Goal: Task Accomplishment & Management: Manage account settings

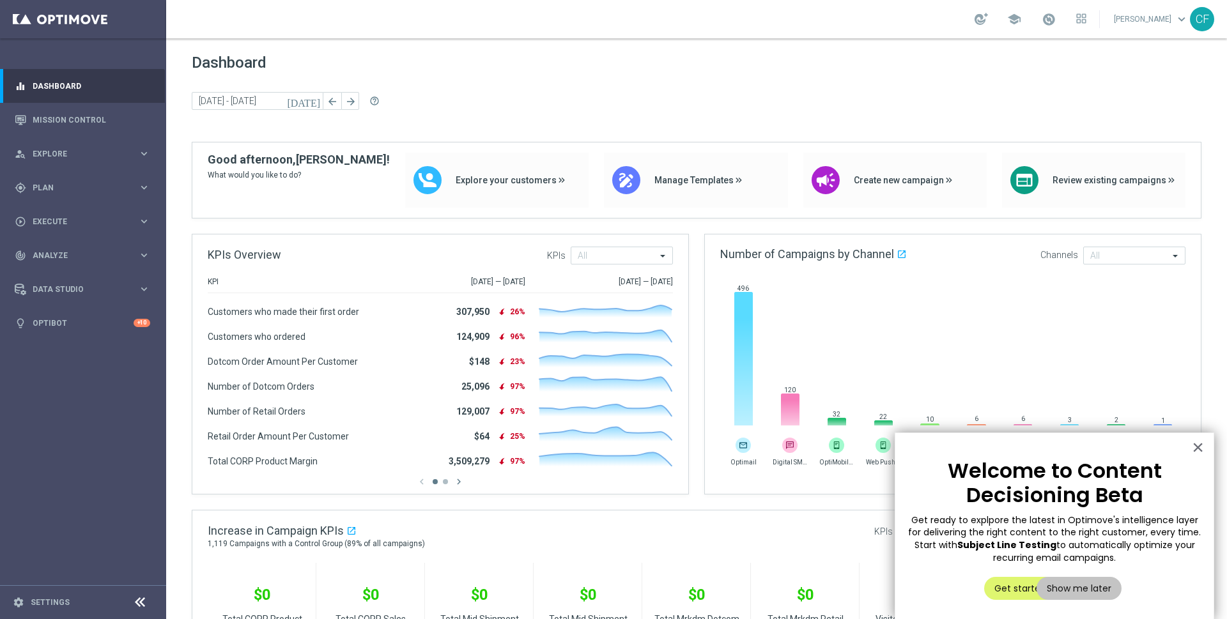
click at [559, 118] on div "Dashboard today 06 Oct 2025 - 08 Oct 2025 arrow_back arrow_forward help_outline" at bounding box center [697, 98] width 1010 height 88
click at [89, 166] on div "person_search Explore keyboard_arrow_right" at bounding box center [82, 154] width 165 height 34
click at [94, 128] on link "Mission Control" at bounding box center [92, 120] width 118 height 34
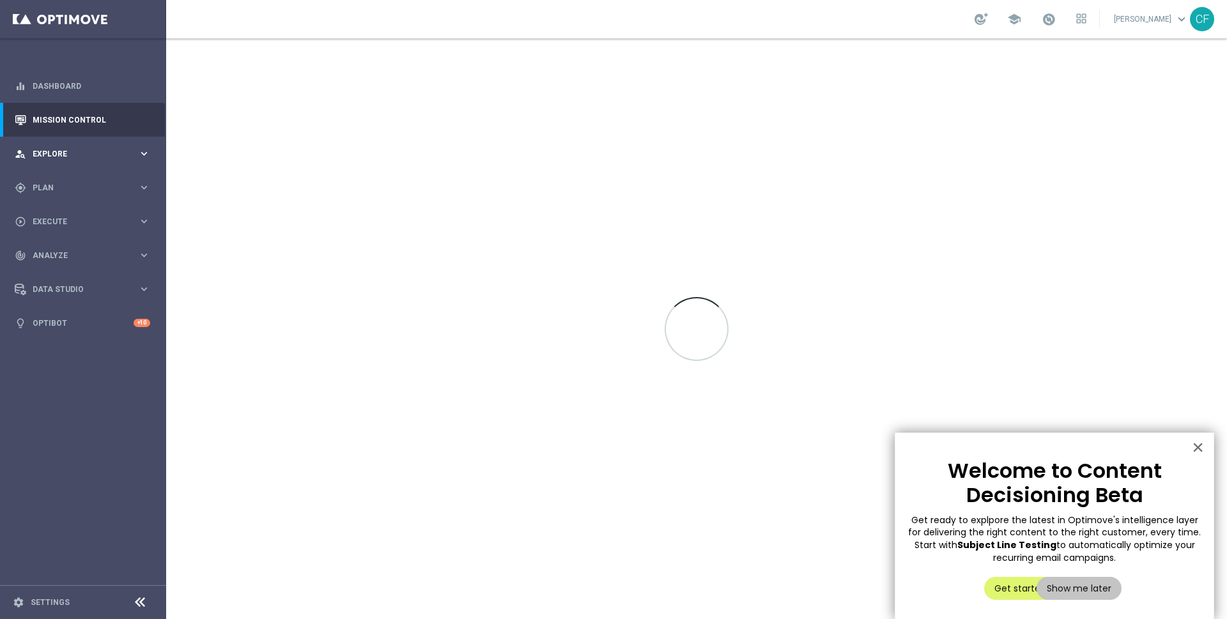
drag, startPoint x: 95, startPoint y: 144, endPoint x: 96, endPoint y: 154, distance: 10.3
click at [95, 144] on div "person_search Explore keyboard_arrow_right" at bounding box center [82, 154] width 165 height 34
click at [79, 336] on div "gps_fixed Plan" at bounding box center [76, 342] width 123 height 12
click at [86, 210] on link "Target Groups" at bounding box center [83, 214] width 100 height 10
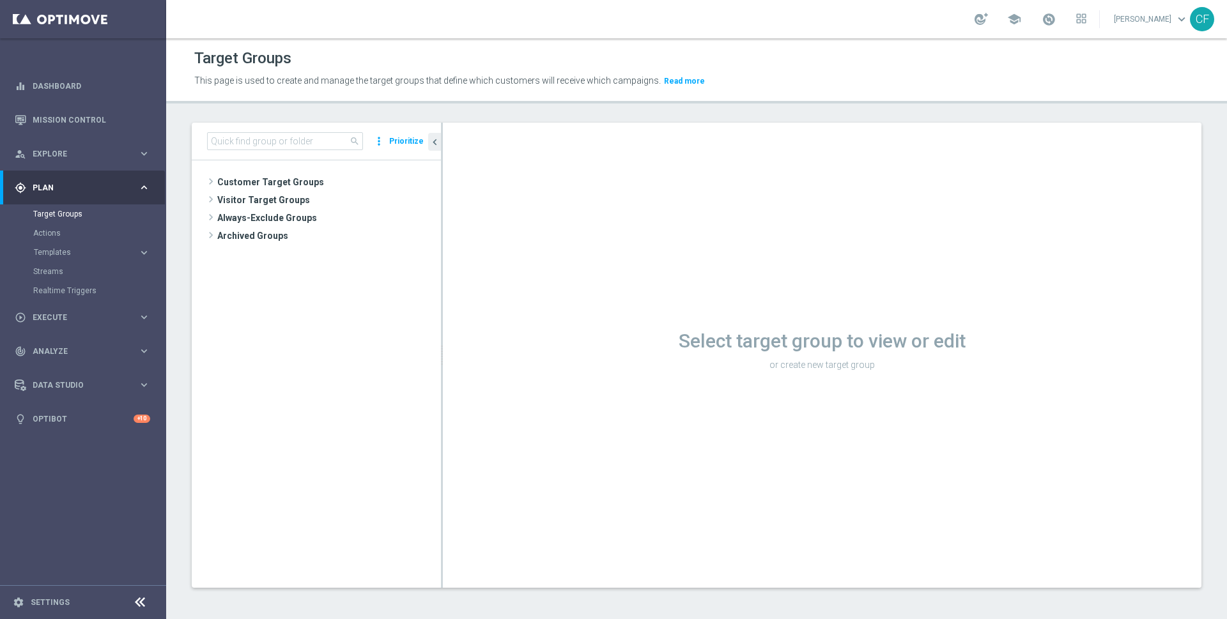
click at [271, 152] on div "search more_vert Prioritize" at bounding box center [316, 142] width 249 height 38
click at [274, 148] on input at bounding box center [285, 141] width 156 height 18
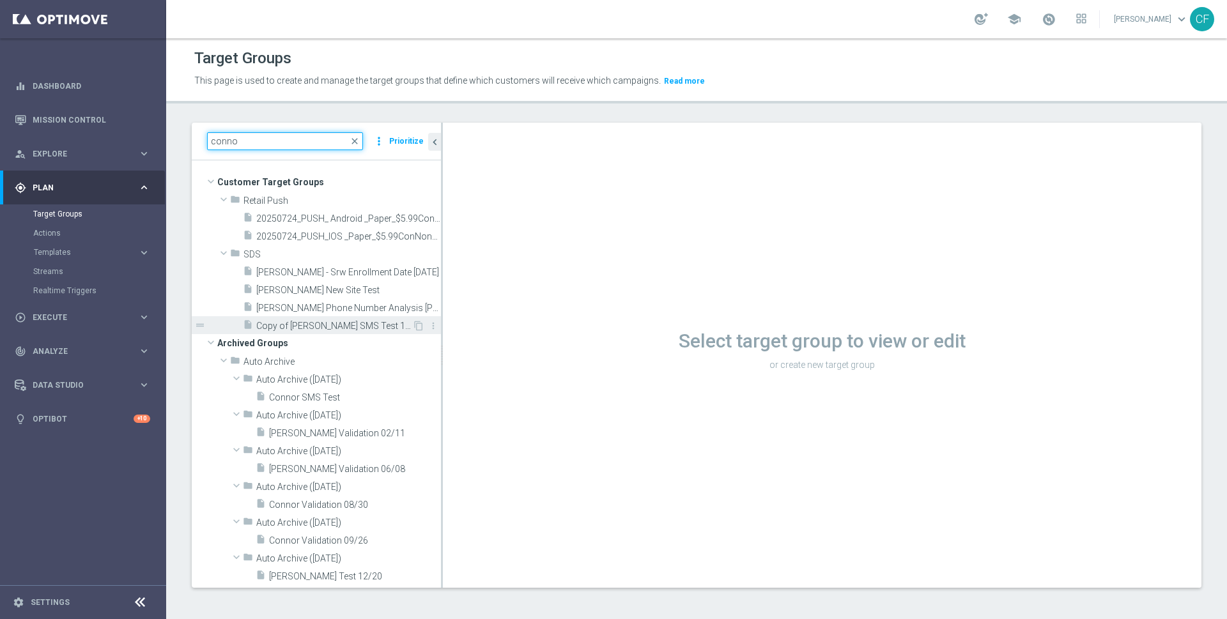
type input "conno"
click at [327, 317] on div "insert_drive_file Copy of Connor SMS Test 10/20 PROD CHANNEL" at bounding box center [327, 325] width 169 height 18
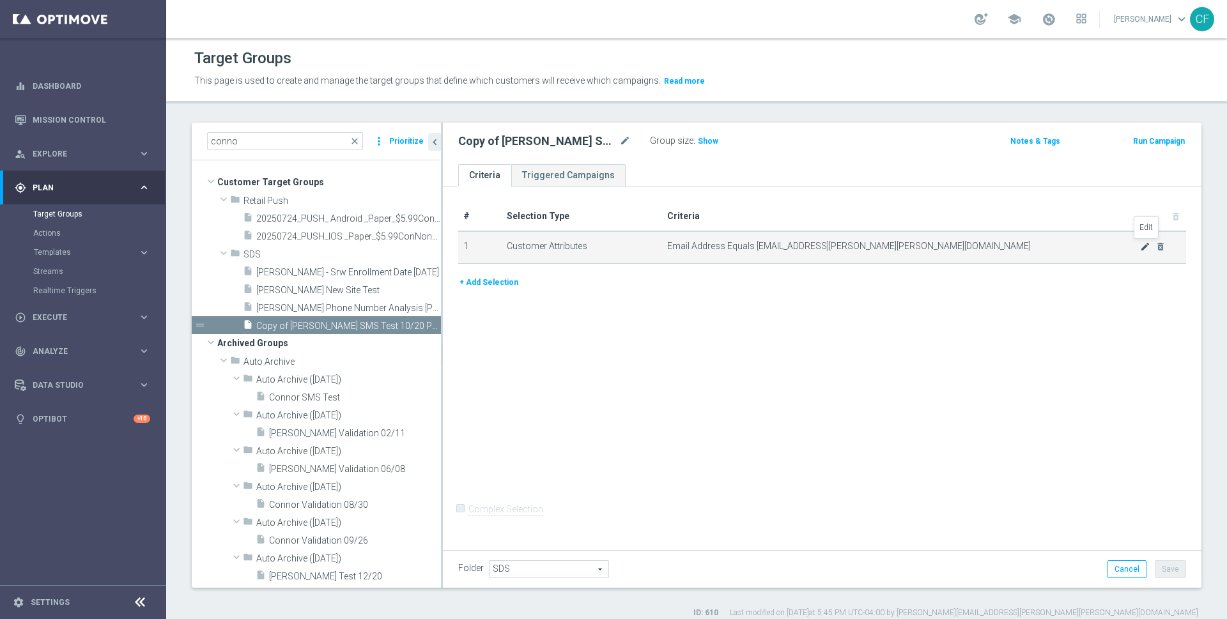
click at [1145, 248] on icon "mode_edit" at bounding box center [1145, 247] width 10 height 10
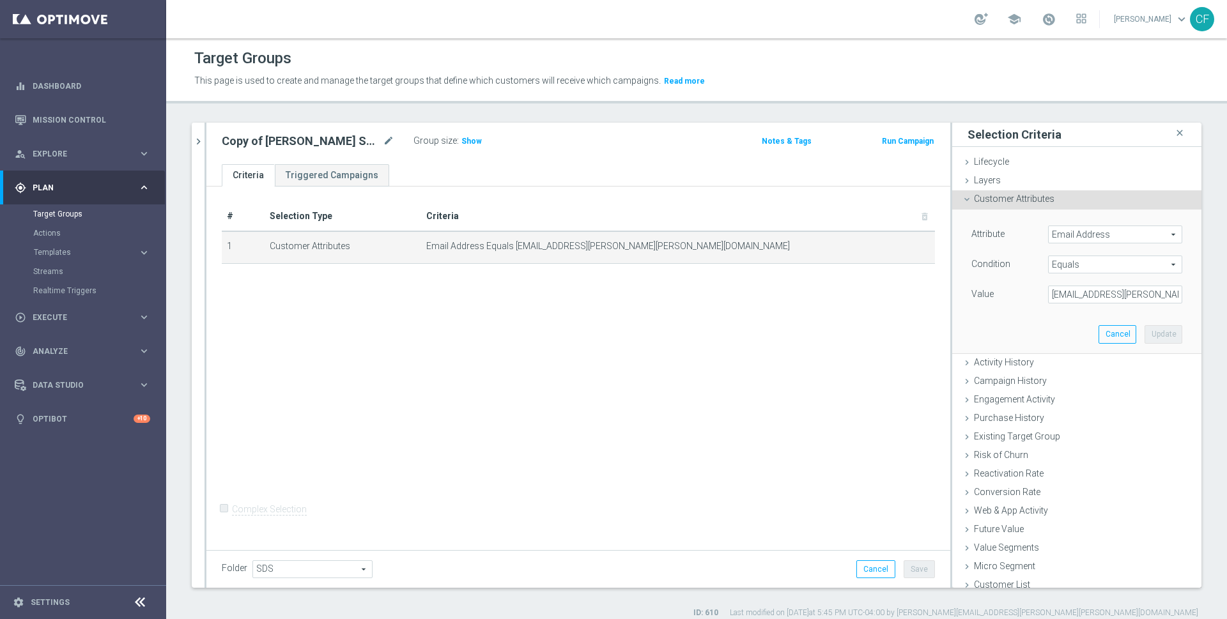
click at [1090, 239] on div "Attribute Email Address Email Address arrow_drop_down search" at bounding box center [1077, 236] width 230 height 20
click at [1094, 234] on span "Email Address" at bounding box center [1115, 234] width 133 height 17
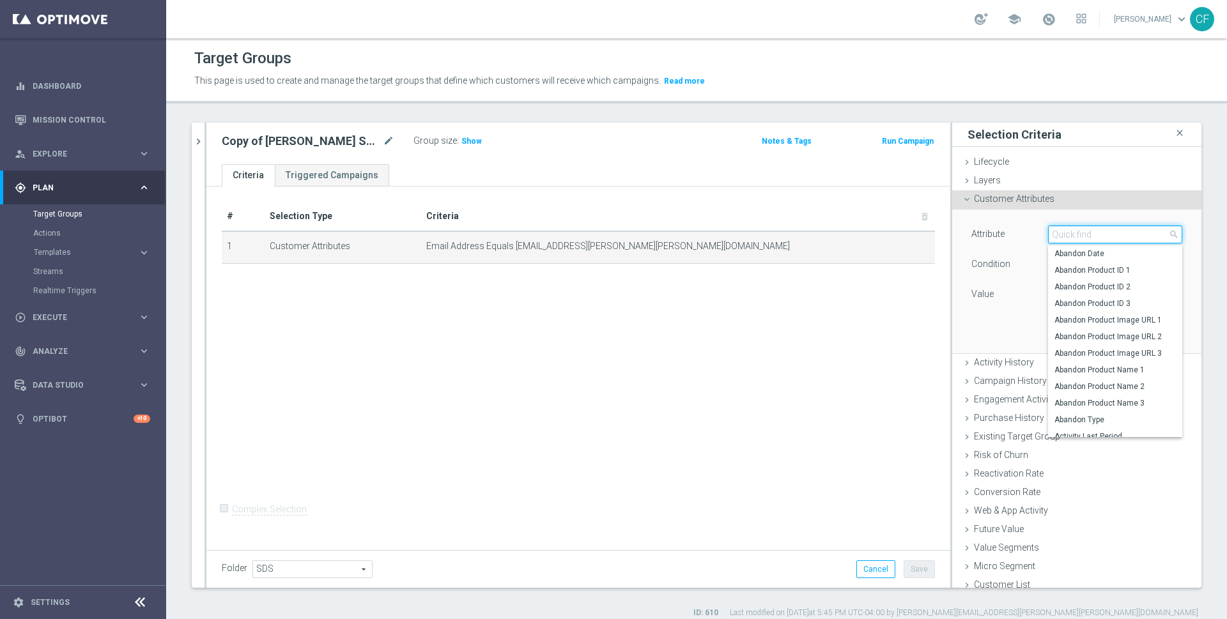
click at [1093, 234] on input "search" at bounding box center [1115, 235] width 134 height 18
type input "sms"
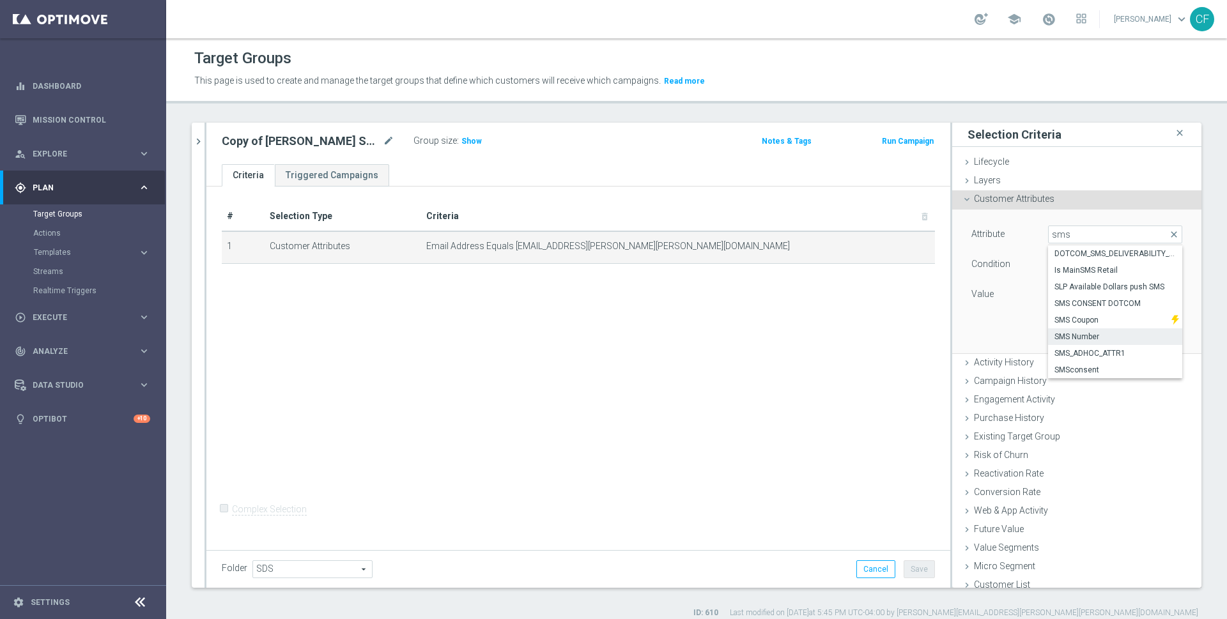
click at [1067, 329] on label "SMS Number" at bounding box center [1115, 337] width 134 height 17
type input "SMS Number"
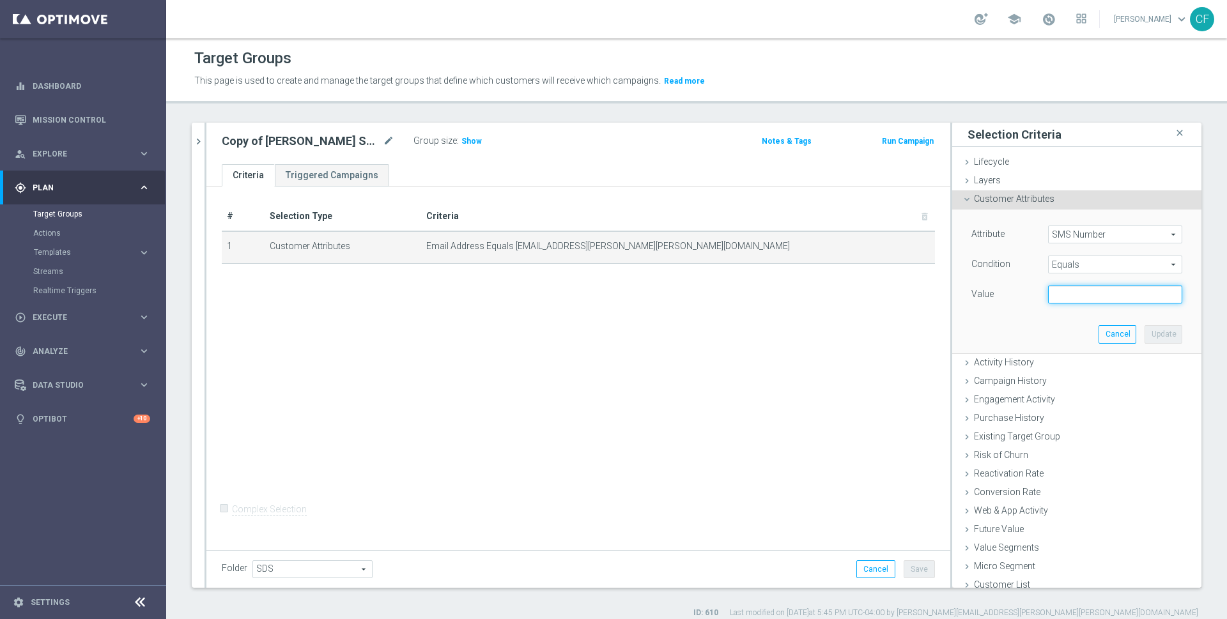
drag, startPoint x: 1067, startPoint y: 297, endPoint x: 988, endPoint y: 296, distance: 78.6
click at [1067, 297] on input "text" at bounding box center [1115, 295] width 134 height 18
paste input "1-617-312-7390"
drag, startPoint x: 1095, startPoint y: 295, endPoint x: 1149, endPoint y: 295, distance: 53.7
click at [1095, 295] on input "1-617-312-7390" at bounding box center [1115, 295] width 134 height 18
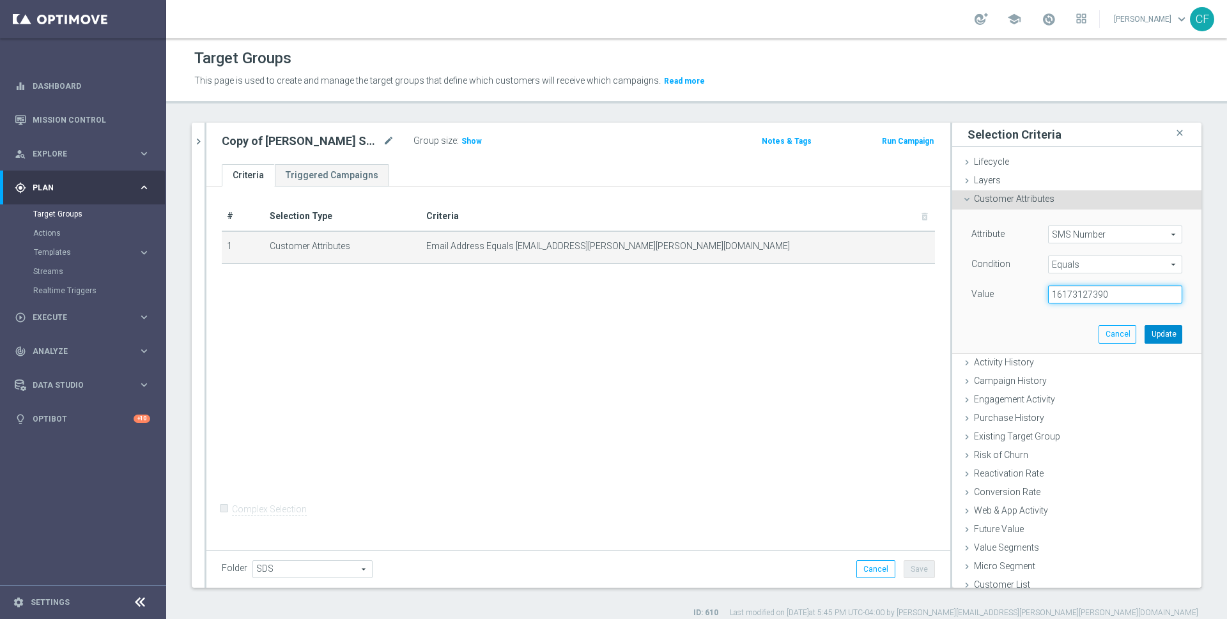
type input "16173127390"
click at [1179, 332] on button "Update" at bounding box center [1164, 334] width 38 height 18
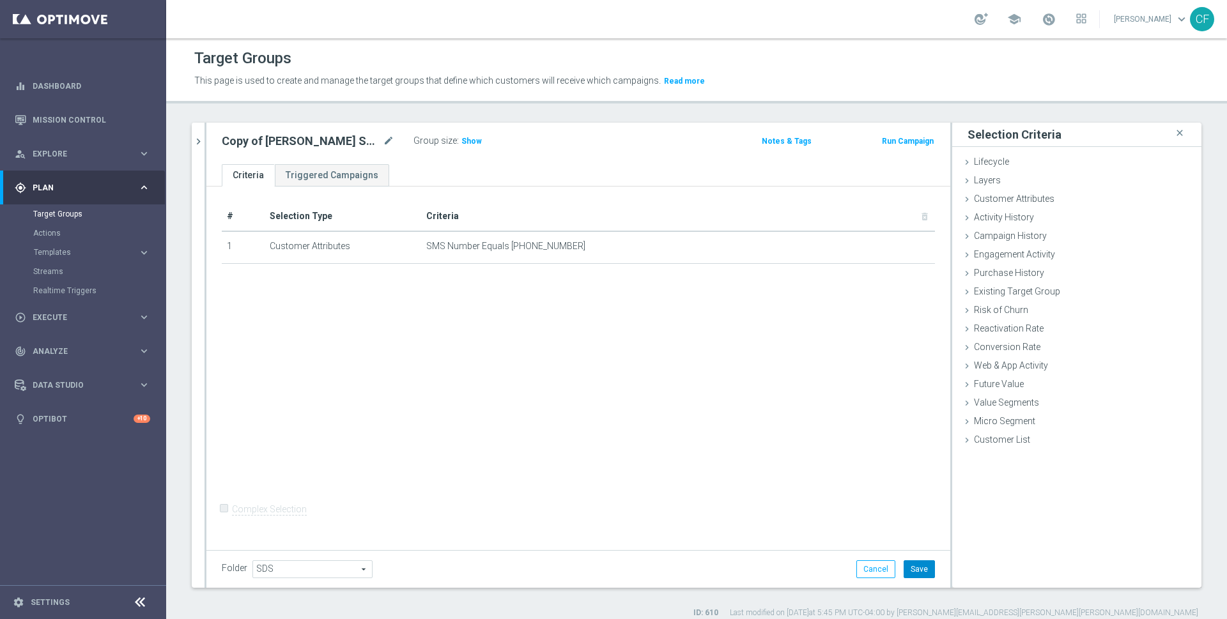
click at [919, 566] on button "Save" at bounding box center [919, 570] width 31 height 18
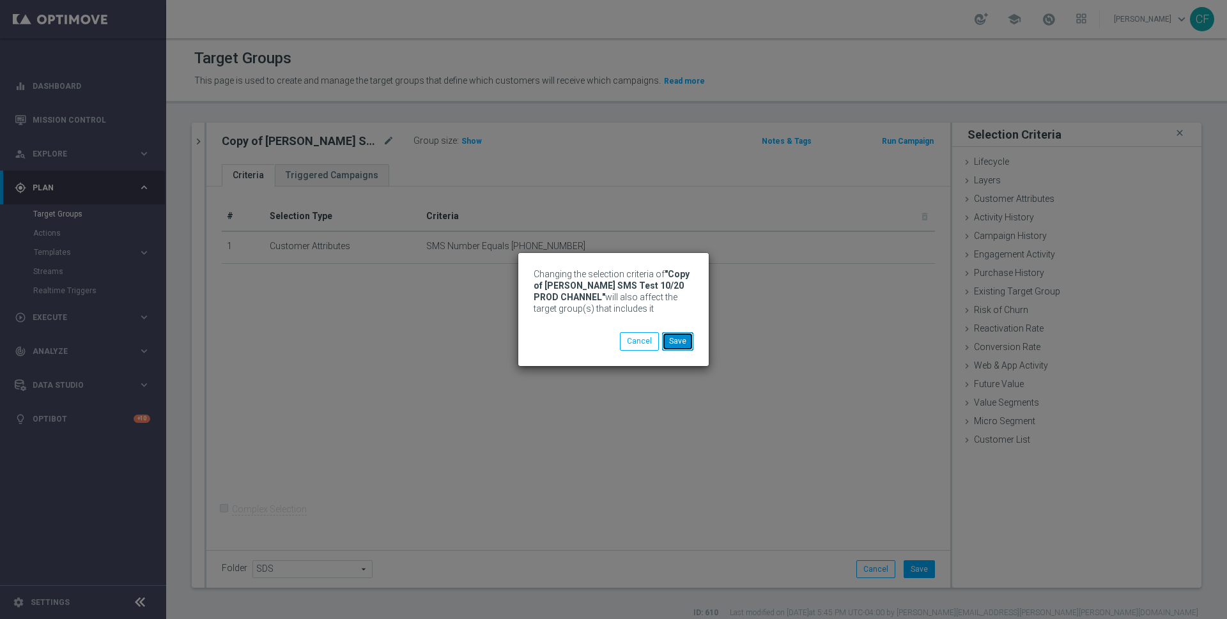
click at [685, 344] on button "Save" at bounding box center [677, 341] width 31 height 18
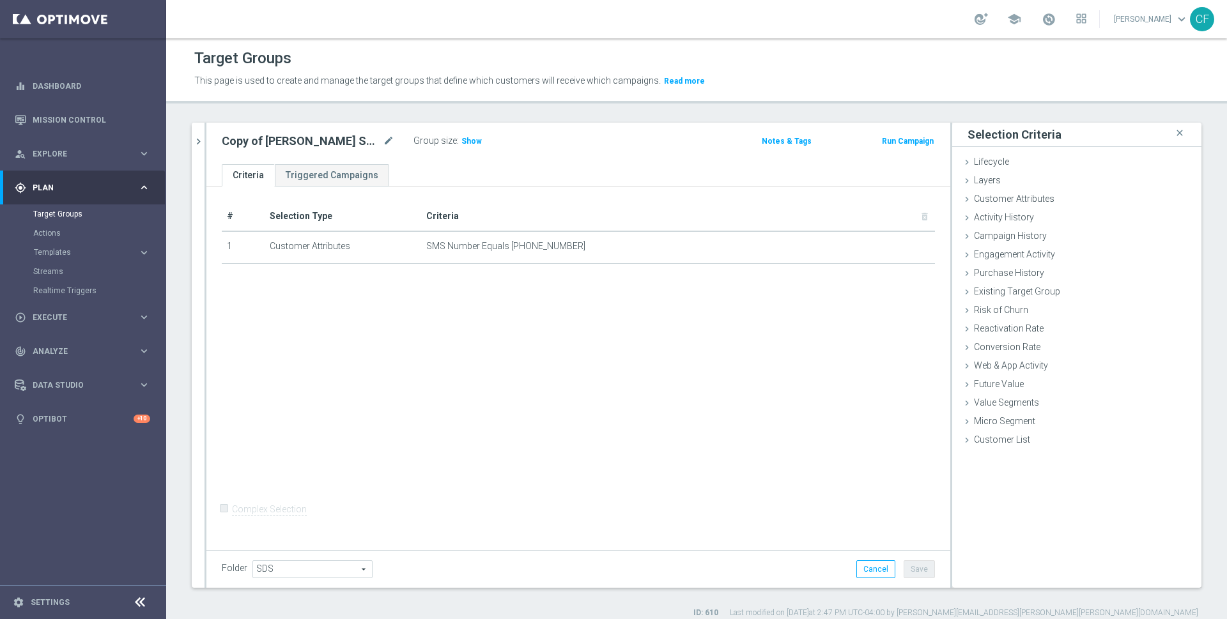
click at [467, 144] on span "Show" at bounding box center [471, 141] width 20 height 9
click at [462, 143] on span "3" at bounding box center [465, 143] width 7 height 12
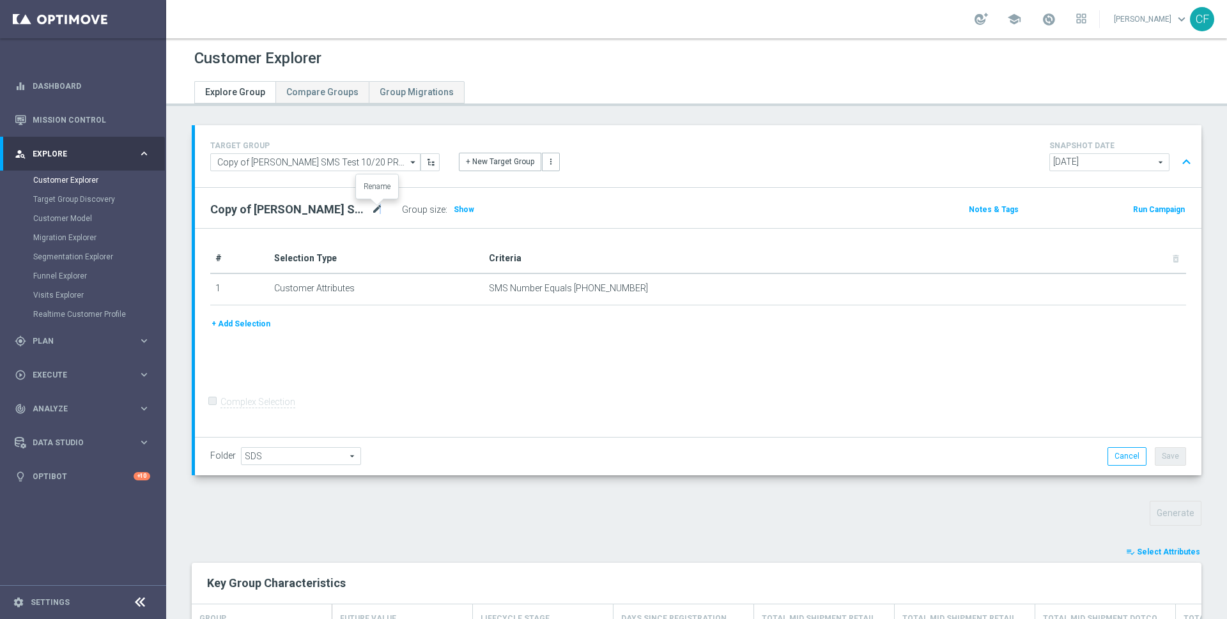
click at [380, 210] on icon "mode_edit" at bounding box center [377, 209] width 12 height 15
click at [350, 210] on input "Copy of [PERSON_NAME] SMS Test 10/20 PROD CHANNEL" at bounding box center [296, 211] width 173 height 18
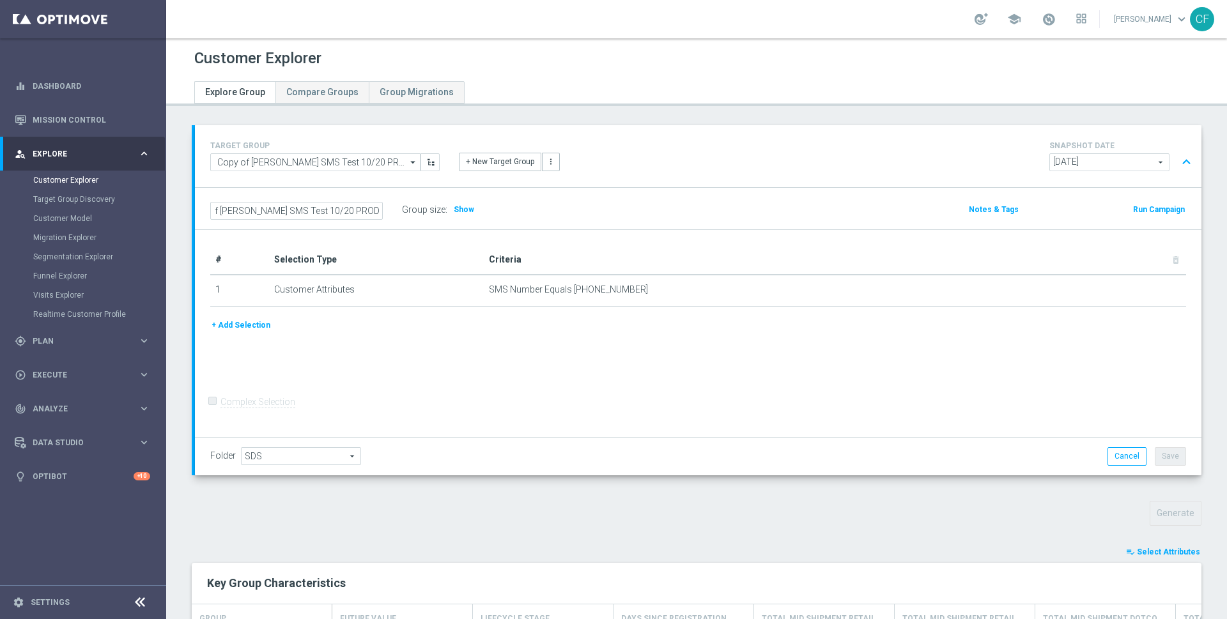
click at [350, 210] on input "Copy of [PERSON_NAME] SMS Test 10/20 PROD CHANNEL" at bounding box center [296, 211] width 173 height 18
type input "1"
type input "[PHONE_NUMBER] SMS Investigation"
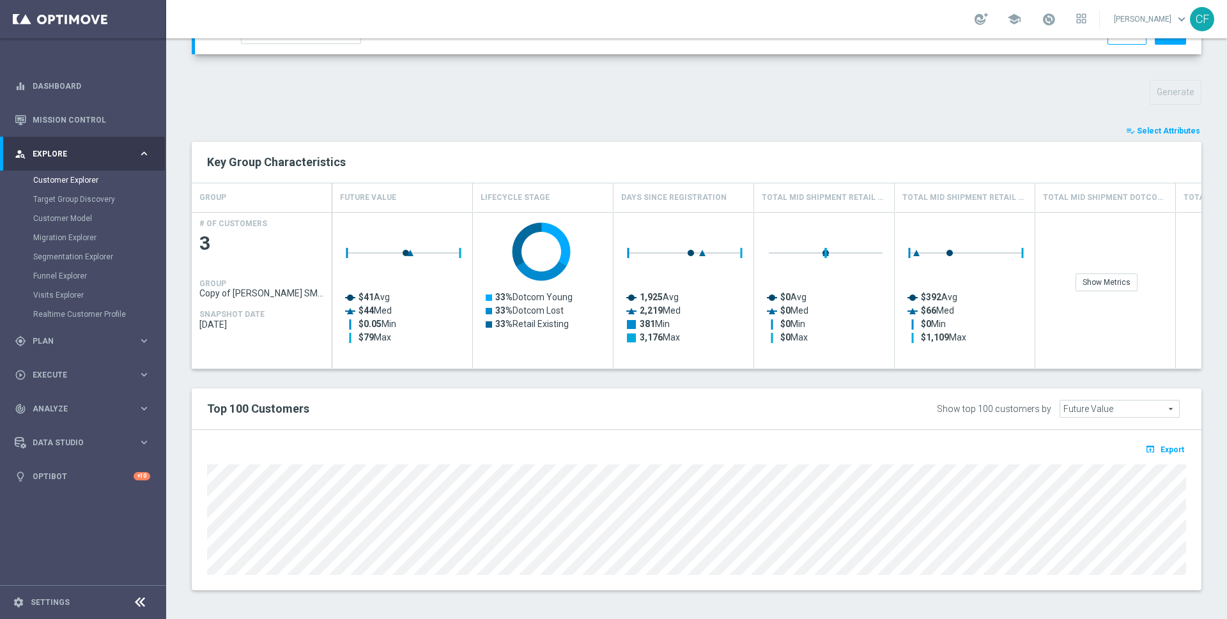
scroll to position [416, 0]
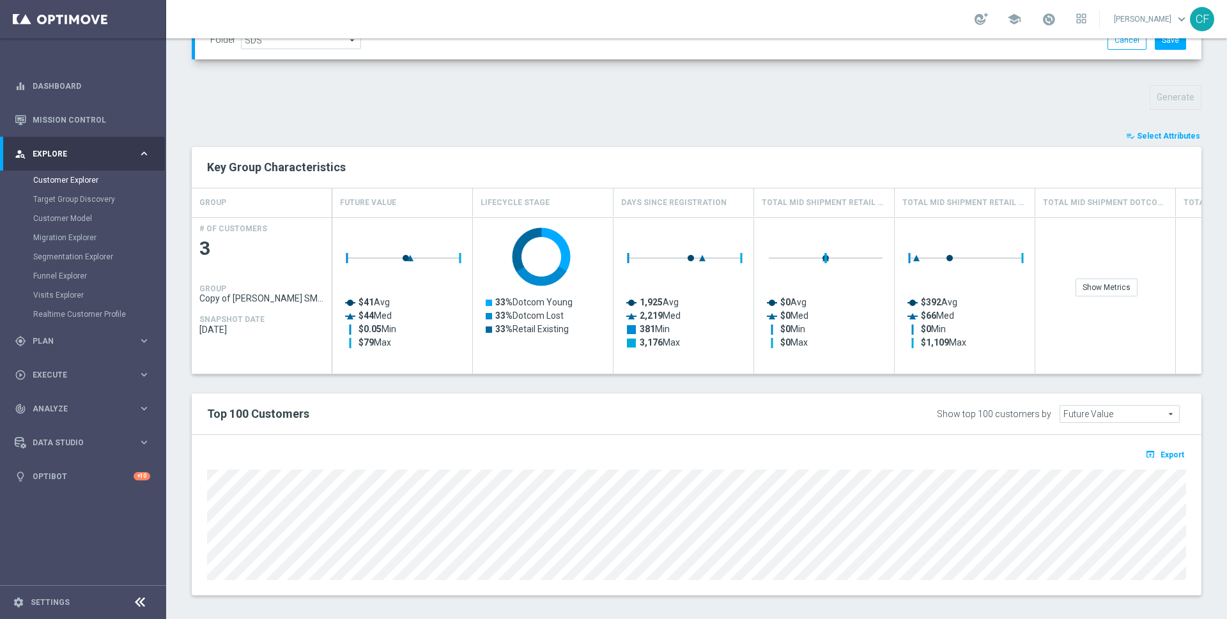
click at [1147, 133] on span "Select Attributes" at bounding box center [1168, 136] width 63 height 9
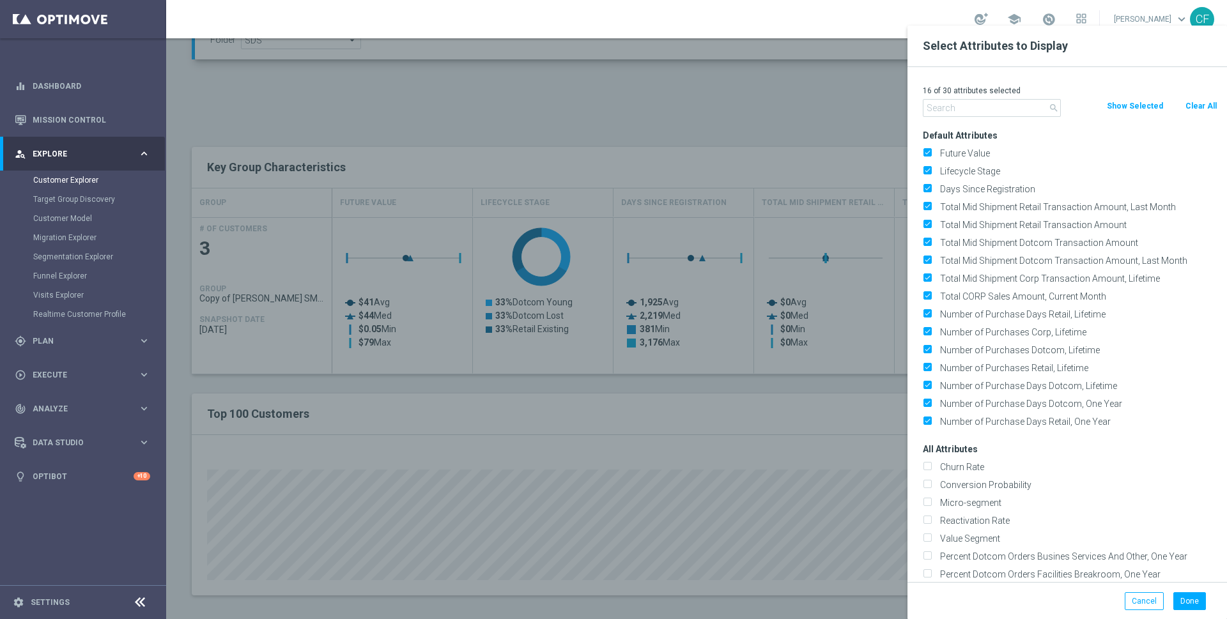
click at [1193, 102] on button "Clear All" at bounding box center [1201, 106] width 34 height 14
checkbox input "false"
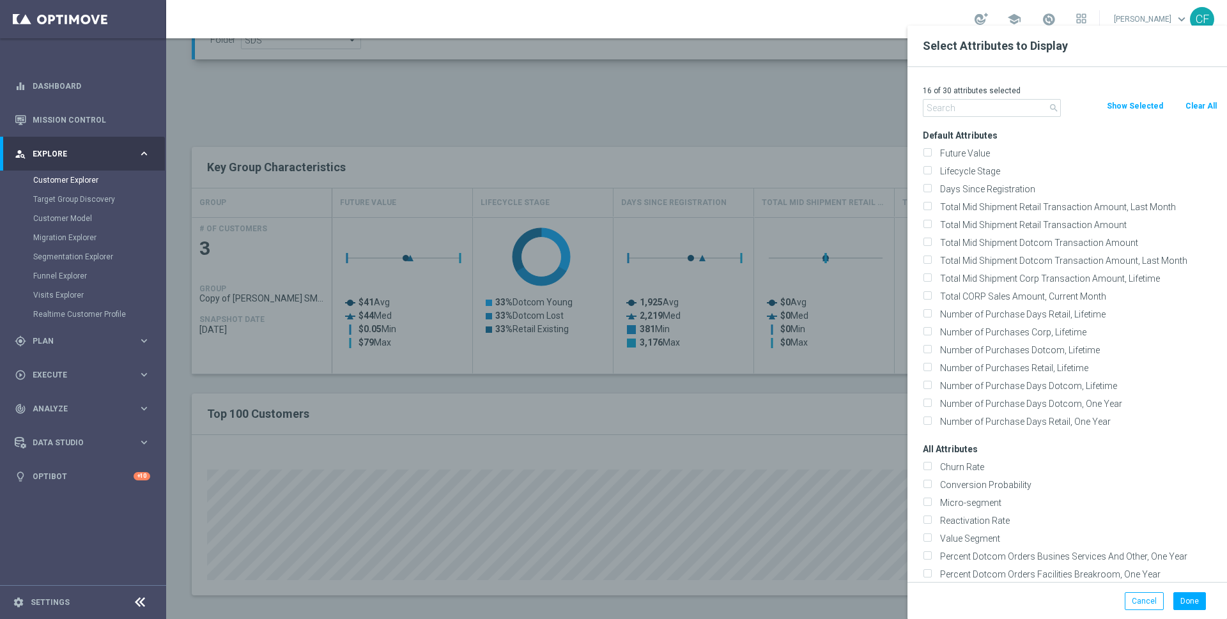
checkbox input "false"
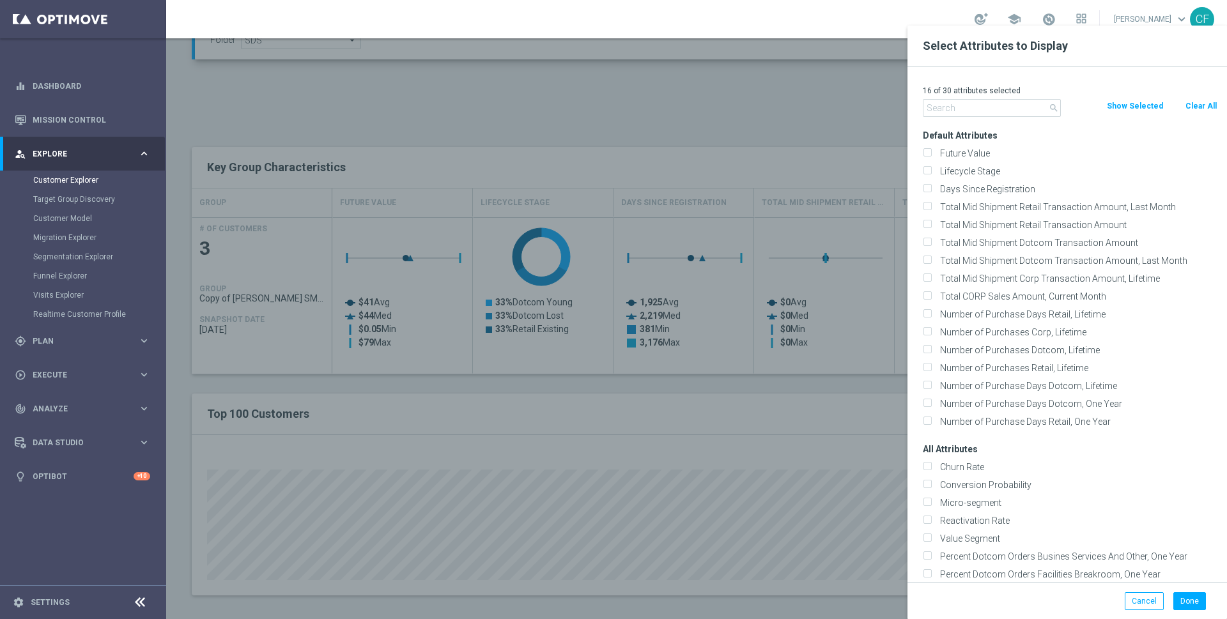
checkbox input "false"
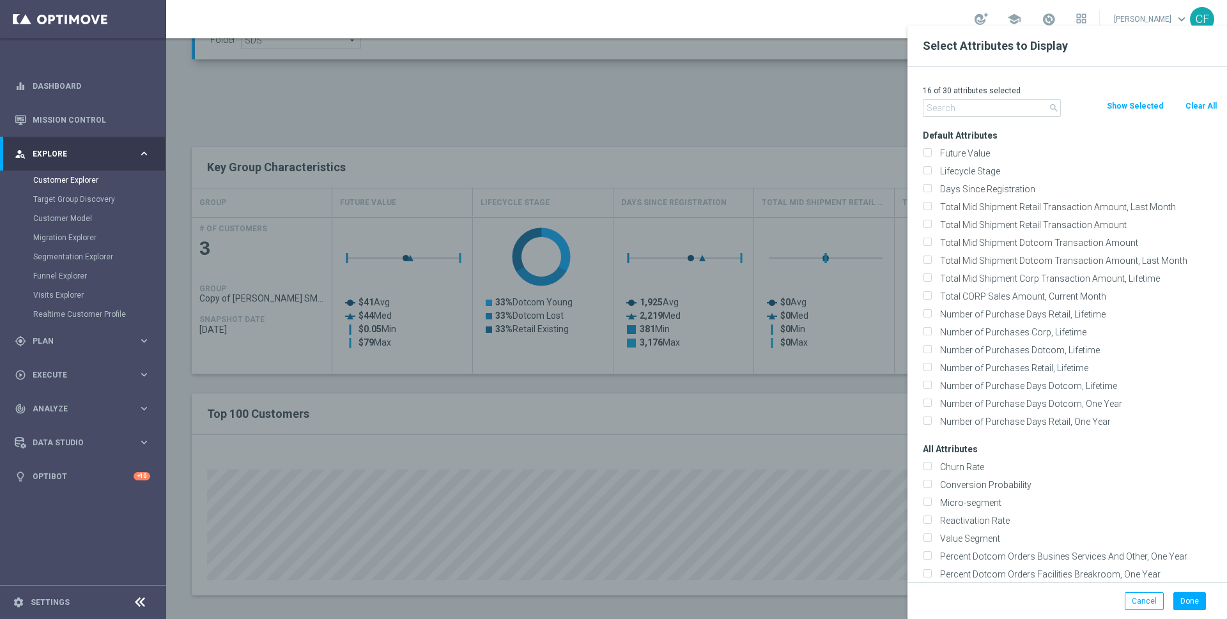
checkbox input "false"
click at [996, 104] on input "text" at bounding box center [992, 108] width 138 height 18
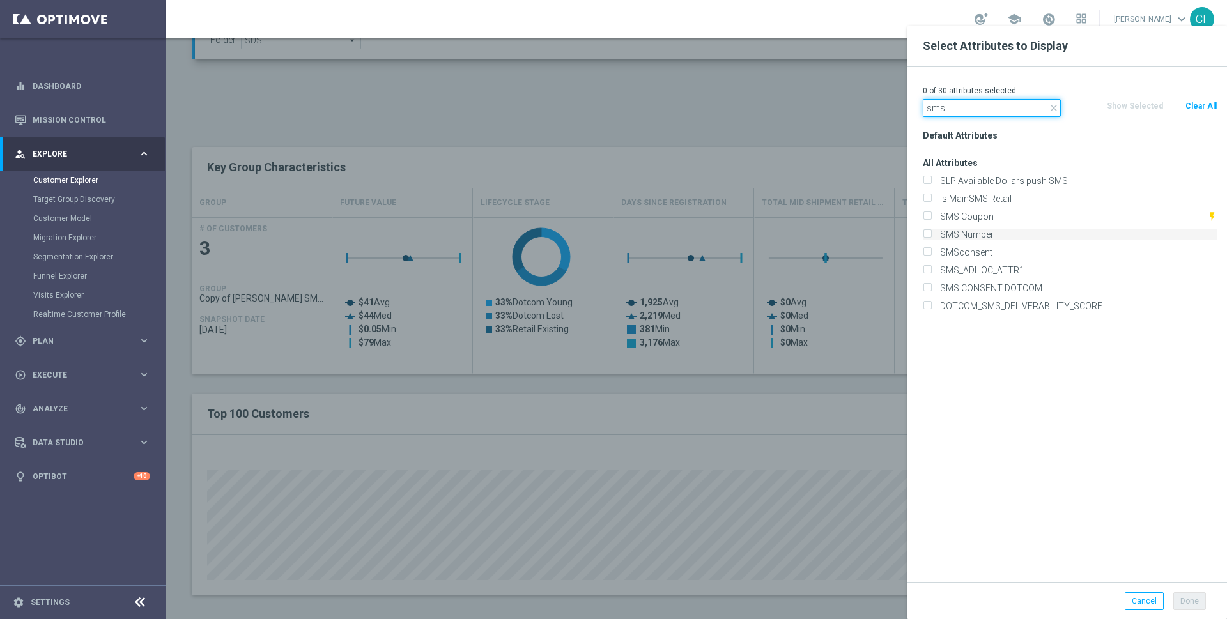
type input "sms"
click at [952, 233] on label "SMS Number" at bounding box center [1077, 235] width 282 height 12
click at [931, 233] on input "SMS Number" at bounding box center [927, 236] width 8 height 8
checkbox input "true"
click at [953, 248] on label "SMSconsent" at bounding box center [1077, 253] width 282 height 12
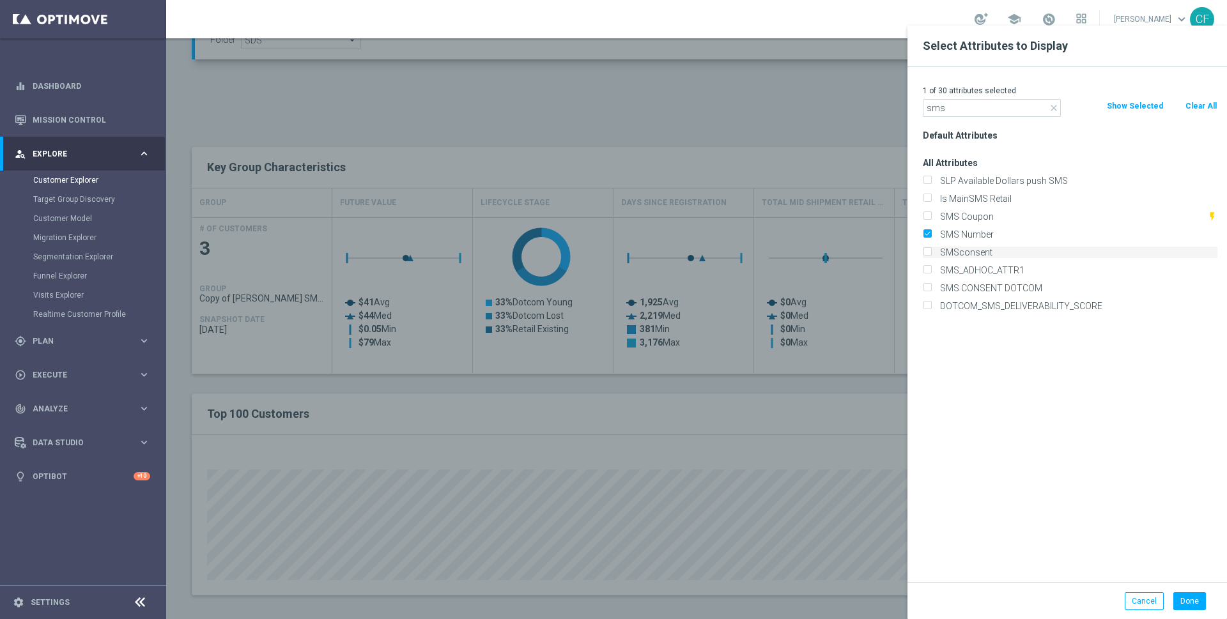
click at [931, 250] on input "SMSconsent" at bounding box center [927, 254] width 8 height 8
checkbox input "true"
click at [971, 104] on input "sms" at bounding box center [992, 108] width 138 height 18
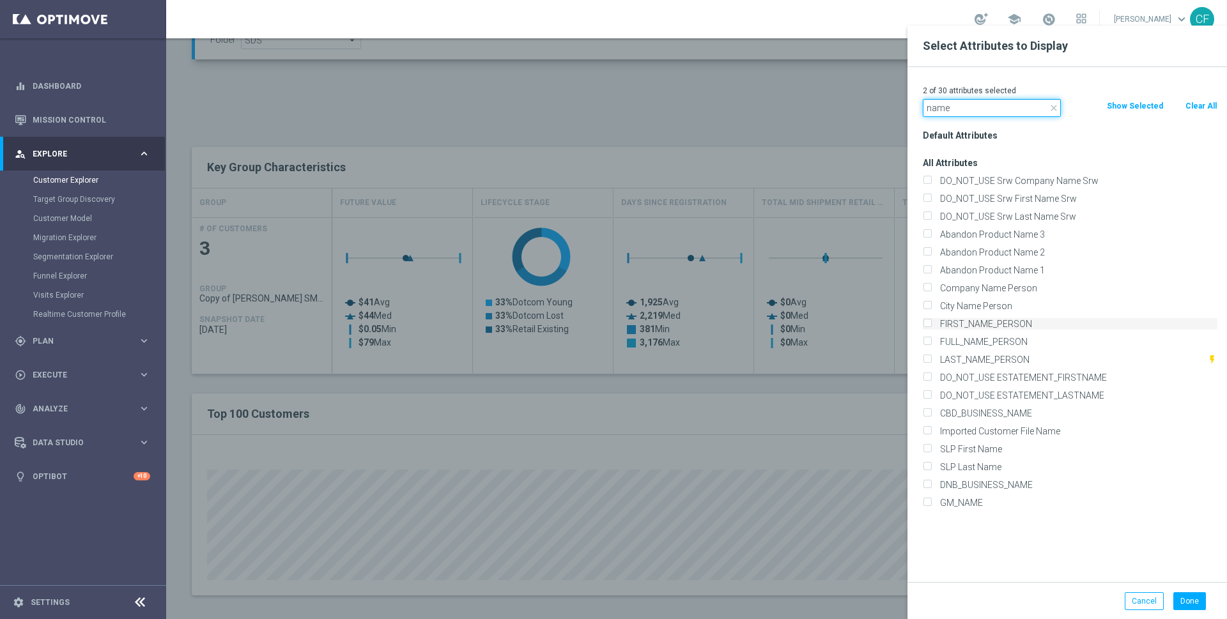
type input "name"
click at [984, 327] on label "FIRST_NAME_PERSON" at bounding box center [1077, 324] width 282 height 12
click at [931, 327] on input "FIRST_NAME_PERSON" at bounding box center [927, 325] width 8 height 8
checkbox input "true"
click at [1183, 598] on button "Done" at bounding box center [1189, 601] width 33 height 18
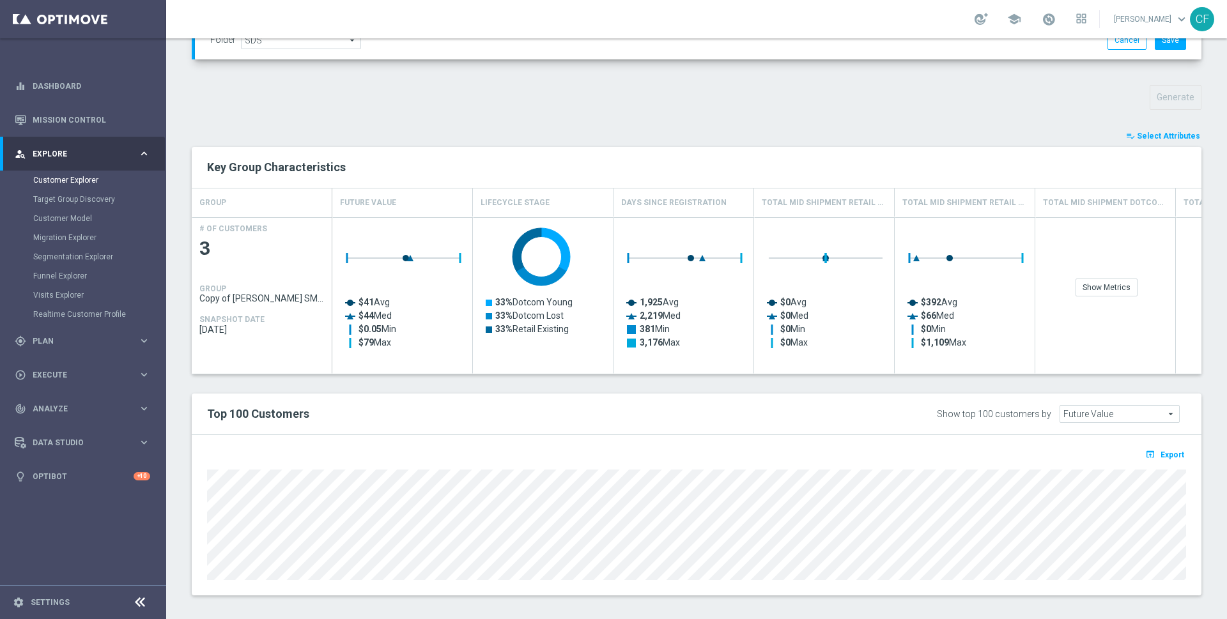
type input "Search"
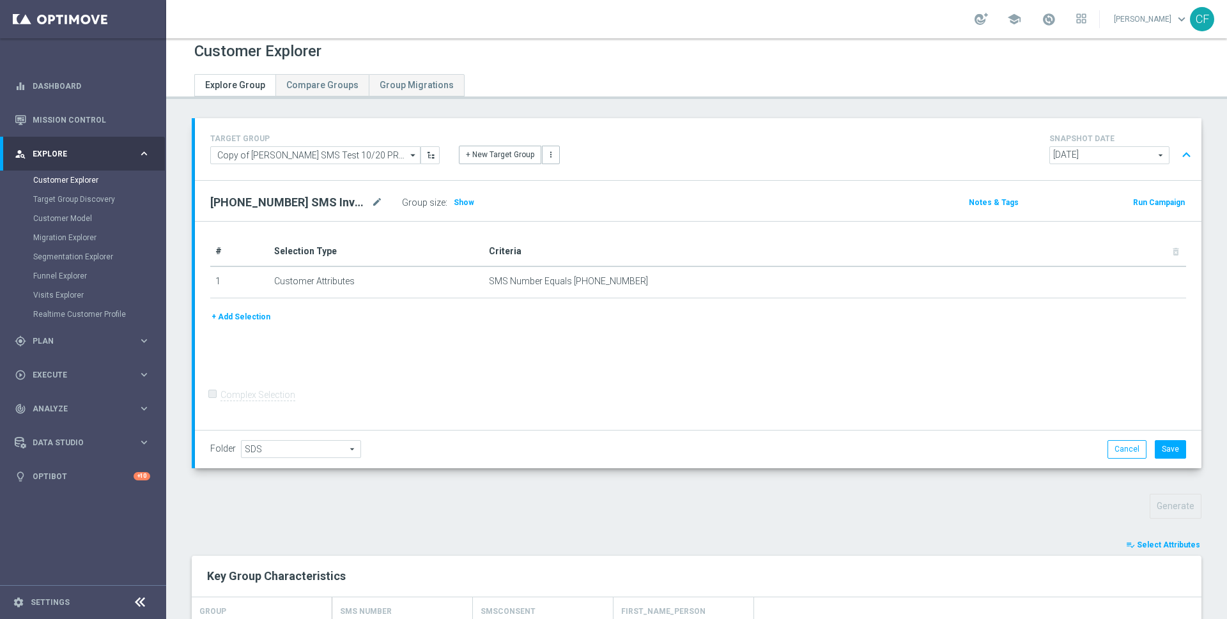
scroll to position [0, 0]
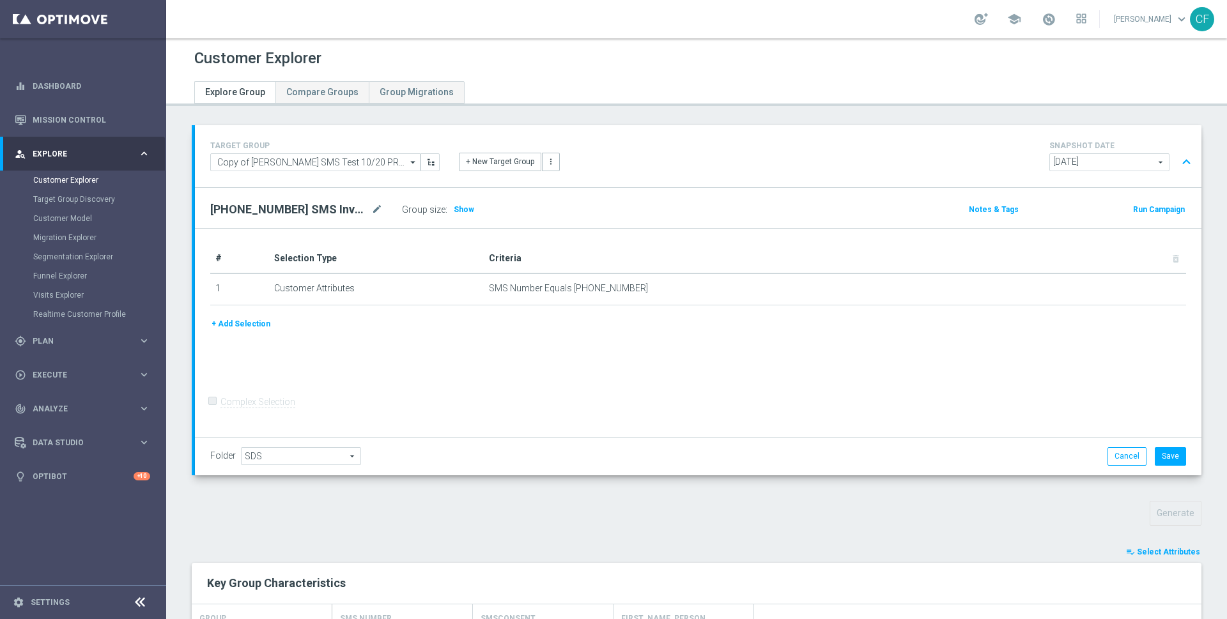
click at [293, 205] on h2 "[PHONE_NUMBER] SMS Investigation" at bounding box center [289, 209] width 159 height 15
copy div "[PHONE_NUMBER] SMS Investigation"
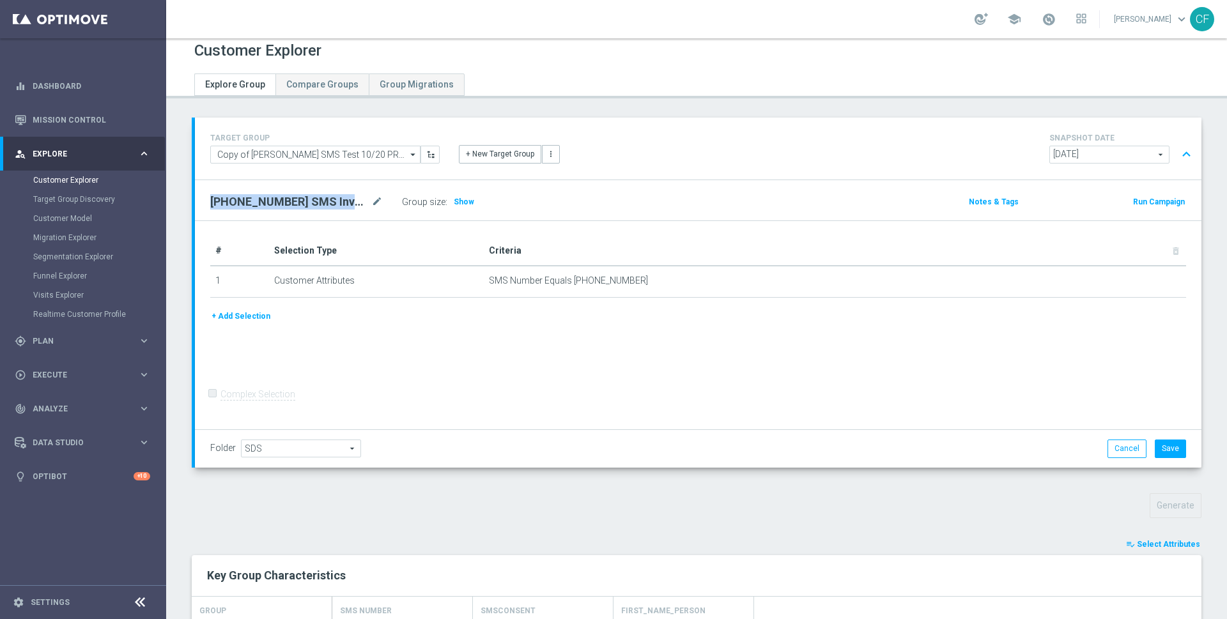
copy div "[PHONE_NUMBER] SMS Investigation"
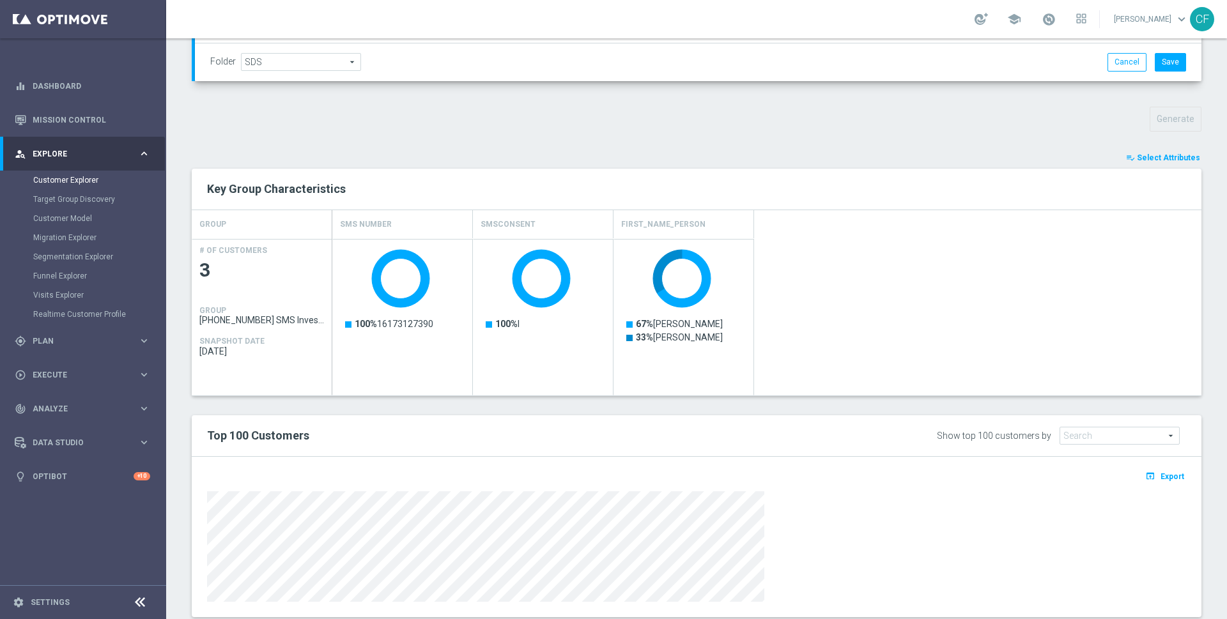
scroll to position [421, 0]
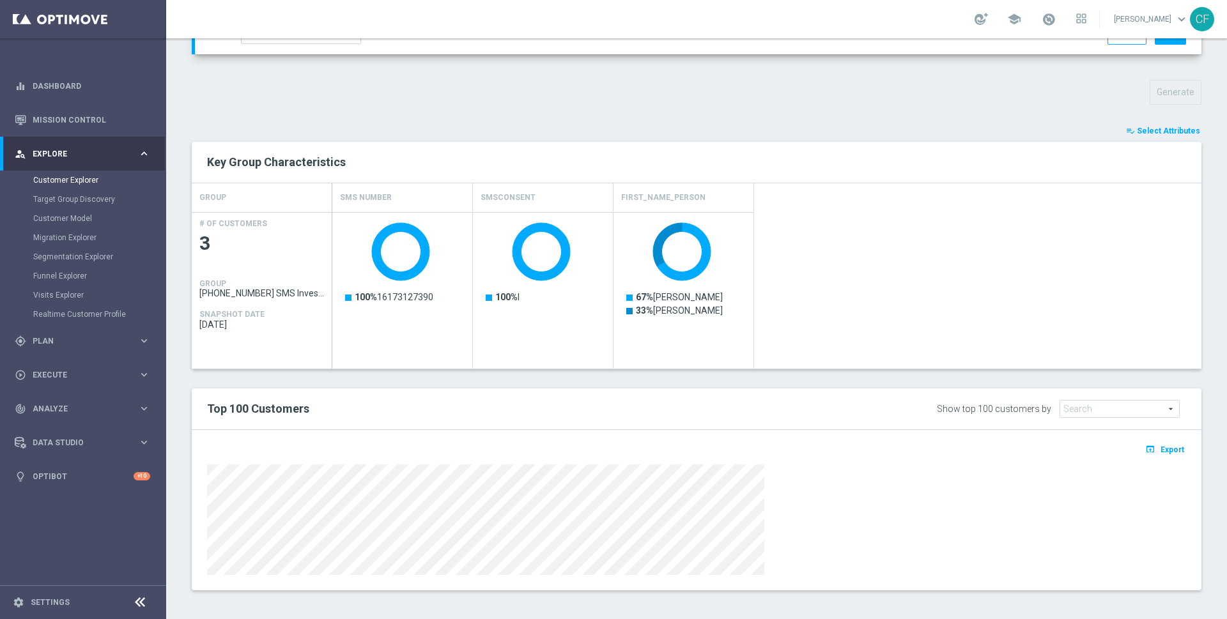
click at [178, 617] on div "Customer Explorer Explore Group Compare Groups Group Migrations TARGET GROUP Co…" at bounding box center [696, 328] width 1061 height 581
